Goal: Task Accomplishment & Management: Complete application form

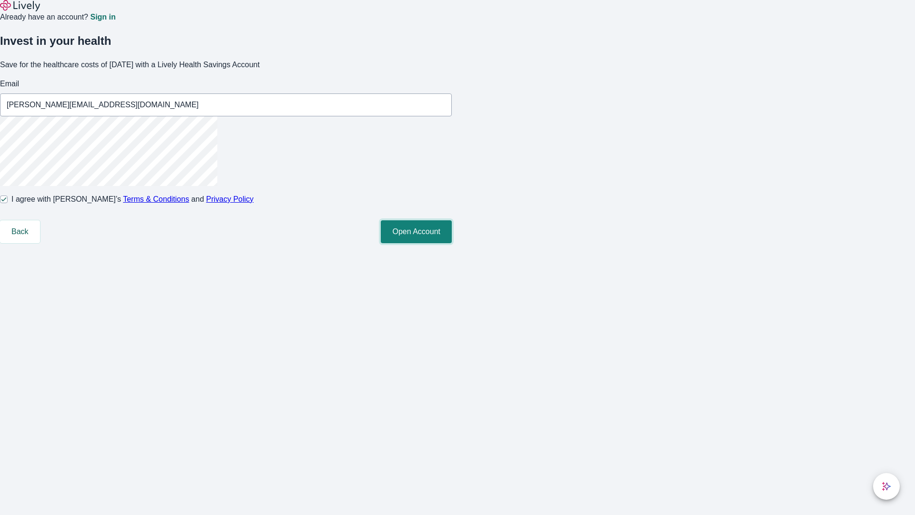
click at [452, 243] on button "Open Account" at bounding box center [416, 231] width 71 height 23
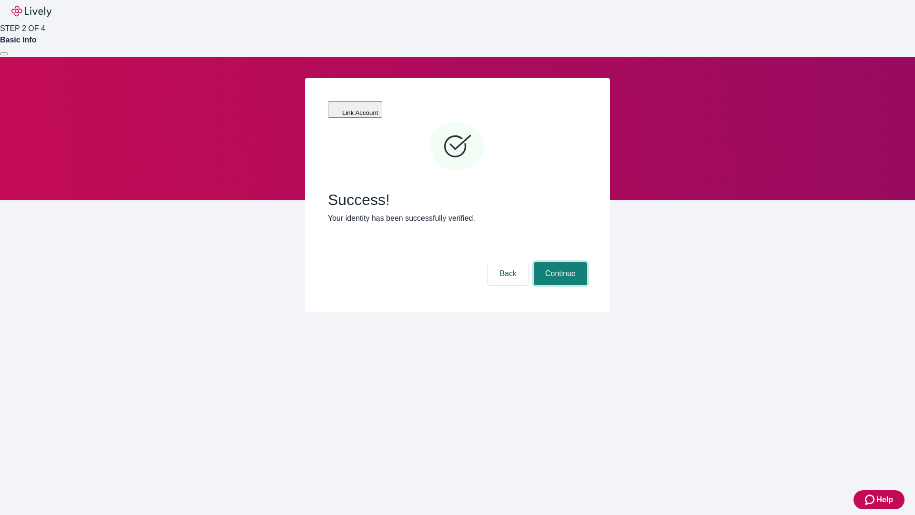
click at [559, 262] on button "Continue" at bounding box center [560, 273] width 53 height 23
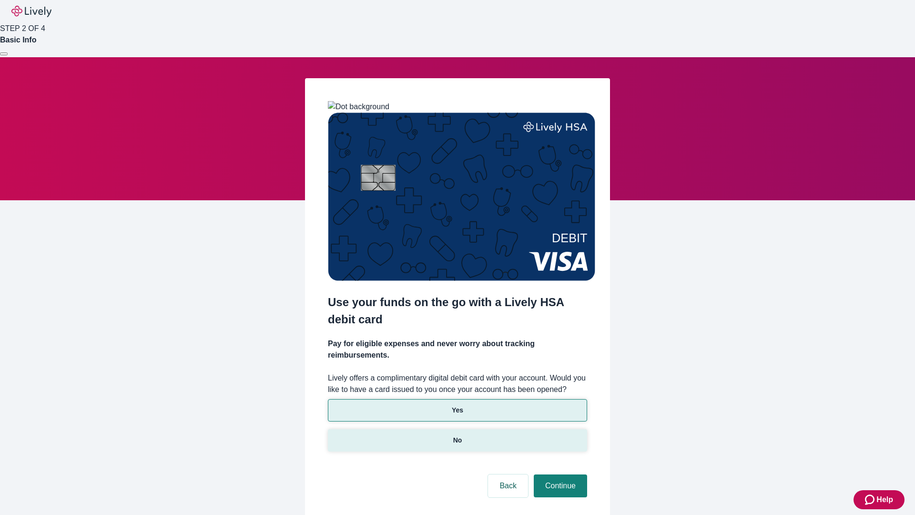
click at [457, 435] on p "No" at bounding box center [457, 440] width 9 height 10
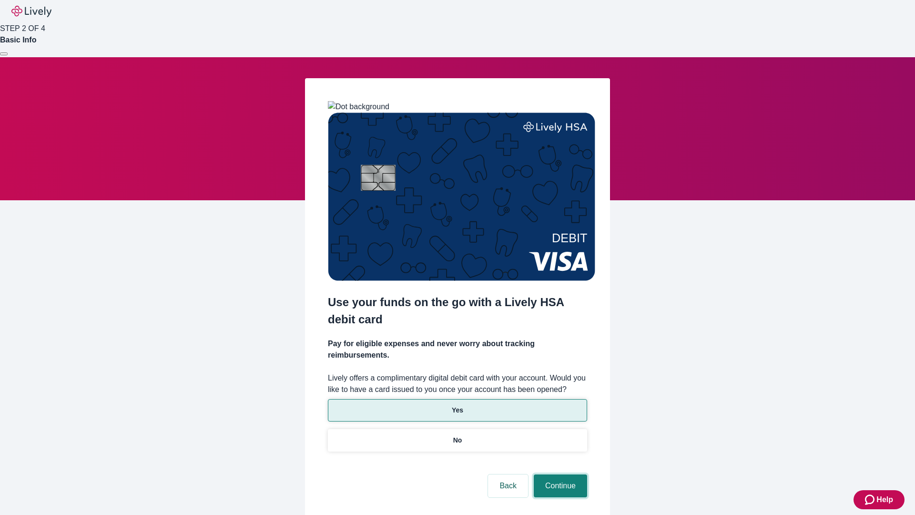
click at [559, 474] on button "Continue" at bounding box center [560, 485] width 53 height 23
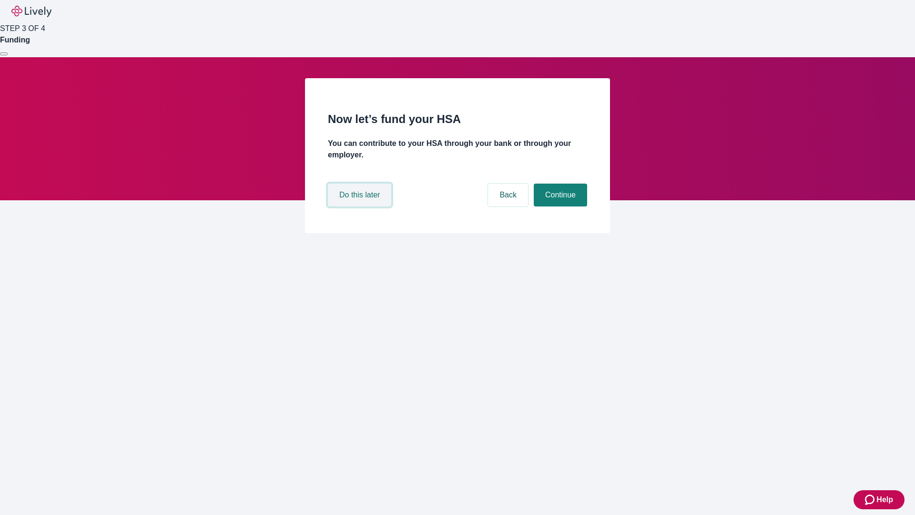
click at [361, 206] on button "Do this later" at bounding box center [359, 194] width 63 height 23
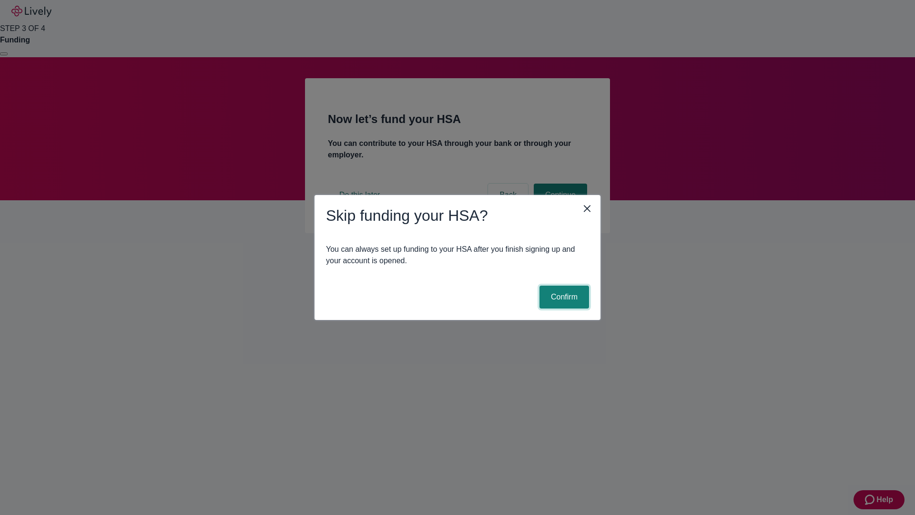
click at [563, 297] on button "Confirm" at bounding box center [564, 296] width 50 height 23
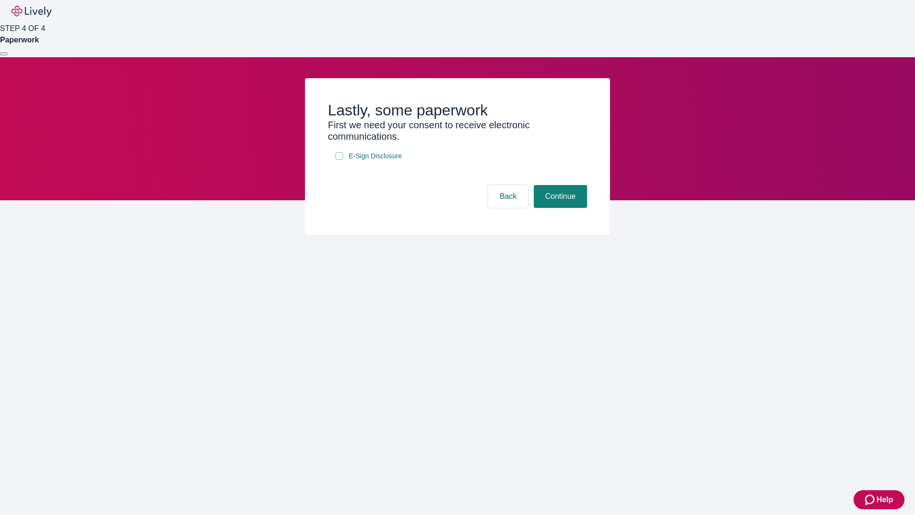
click at [339, 160] on input "E-Sign Disclosure" at bounding box center [339, 156] width 8 height 8
checkbox input "true"
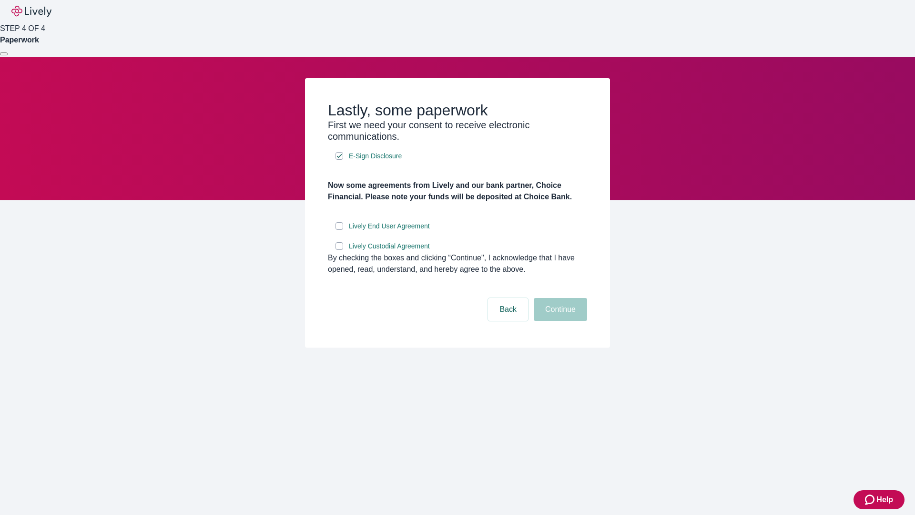
click at [339, 230] on input "Lively End User Agreement" at bounding box center [339, 226] width 8 height 8
checkbox input "true"
click at [339, 250] on input "Lively Custodial Agreement" at bounding box center [339, 246] width 8 height 8
checkbox input "true"
click at [559, 321] on button "Continue" at bounding box center [560, 309] width 53 height 23
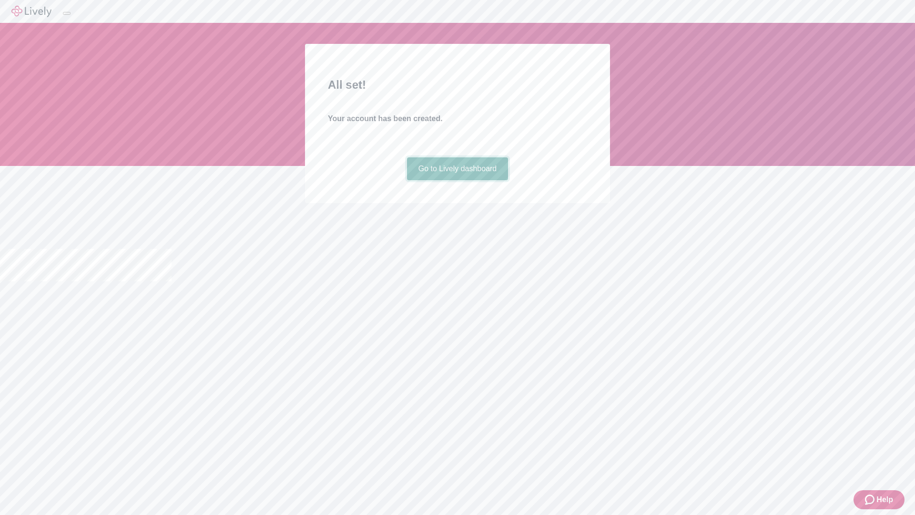
click at [457, 180] on link "Go to Lively dashboard" at bounding box center [458, 168] width 102 height 23
